Goal: Navigation & Orientation: Find specific page/section

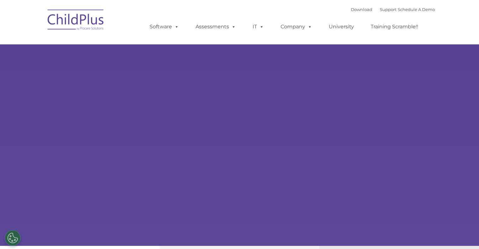
select select "MEDIUM"
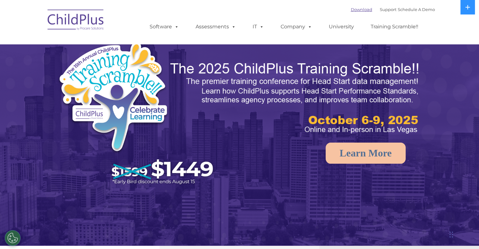
click at [354, 9] on link "Download" at bounding box center [361, 9] width 21 height 5
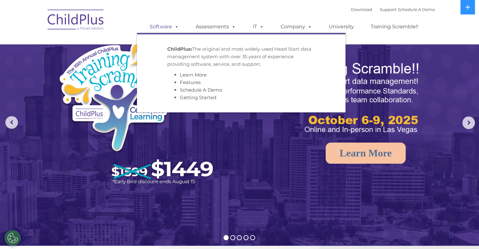
click at [177, 29] on span at bounding box center [175, 27] width 7 height 6
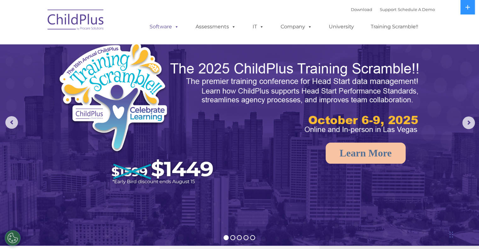
click at [166, 26] on link "Software" at bounding box center [164, 26] width 42 height 13
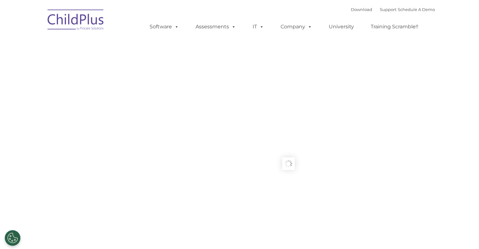
type input ""
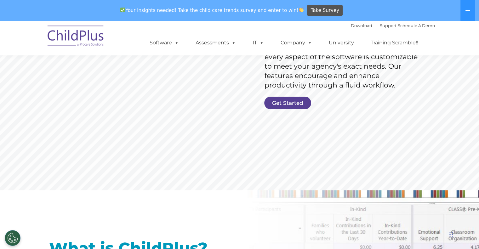
scroll to position [130, 0]
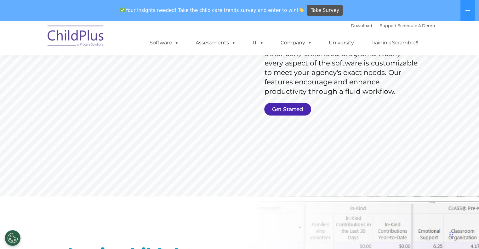
click at [283, 110] on link "Get Started" at bounding box center [287, 109] width 47 height 13
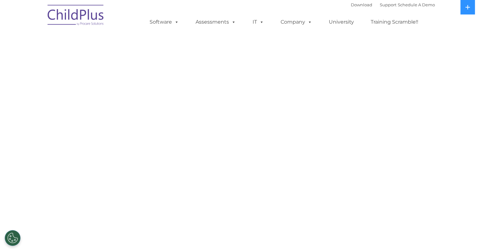
select select "MEDIUM"
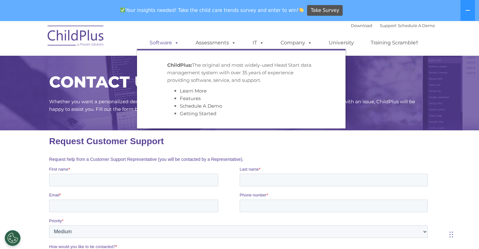
click at [167, 45] on link "Software" at bounding box center [164, 43] width 42 height 13
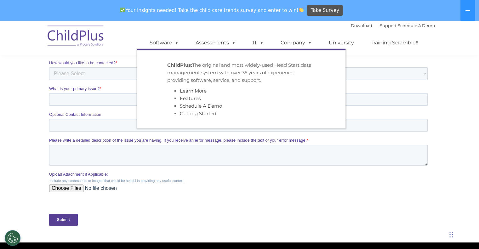
scroll to position [187, 0]
